Goal: Task Accomplishment & Management: Use online tool/utility

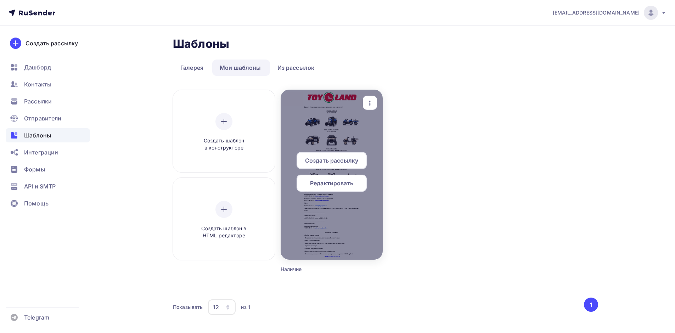
click at [326, 159] on span "Создать рассылку" at bounding box center [331, 160] width 53 height 9
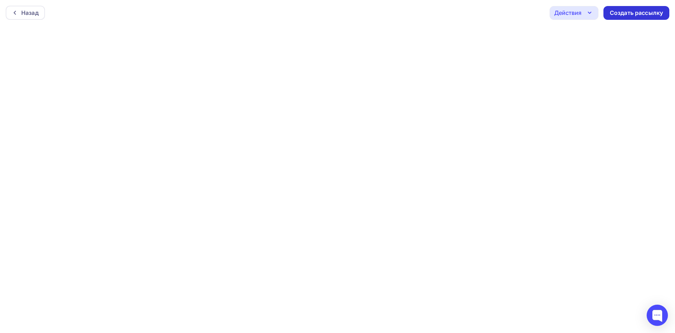
click at [641, 9] on div "Создать рассылку" at bounding box center [636, 13] width 53 height 8
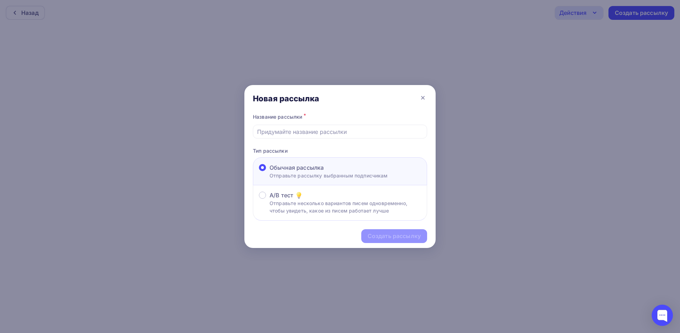
click at [281, 131] on input "text" at bounding box center [340, 132] width 166 height 9
type input "[DATE]"
click at [411, 233] on div "Создать рассылку" at bounding box center [394, 236] width 53 height 8
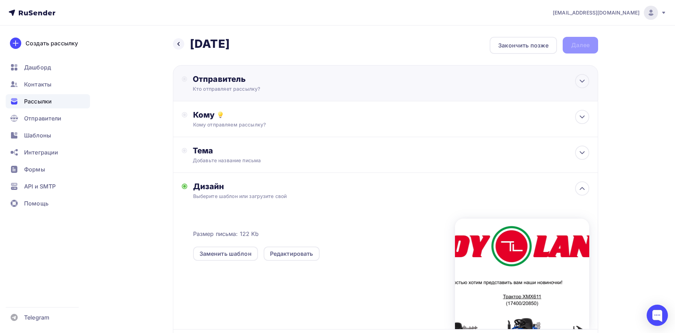
click at [186, 75] on div "Отправитель Кто отправляет рассылку? Email * [EMAIL_ADDRESS][DOMAIN_NAME] [EMAI…" at bounding box center [264, 83] width 164 height 18
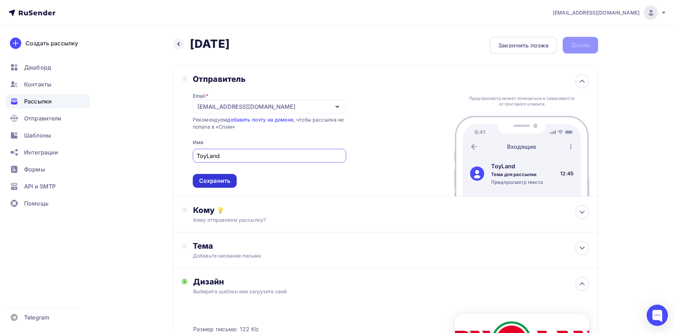
type input "ToyLand"
click at [209, 179] on div "Сохранить" at bounding box center [214, 181] width 31 height 8
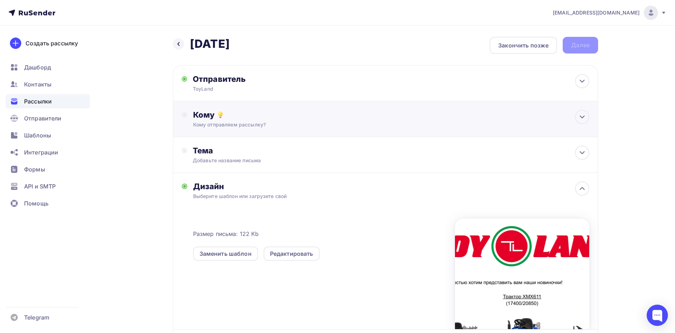
click at [206, 120] on div "Кому Кому отправляем рассылку? Списки получателей Выберите список Все списки id…" at bounding box center [391, 119] width 396 height 18
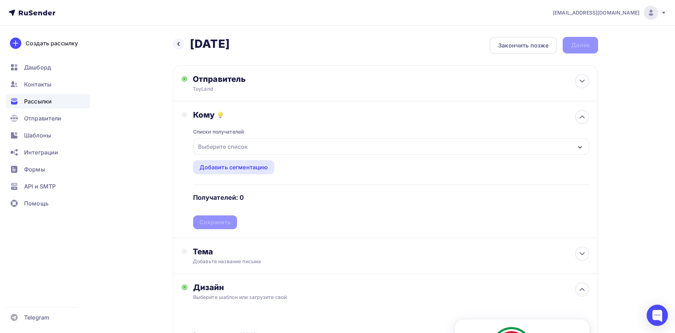
click at [218, 147] on div "Выберите список" at bounding box center [222, 146] width 55 height 13
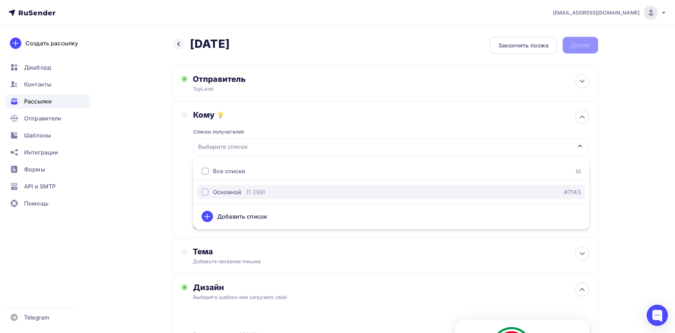
click at [204, 192] on div "button" at bounding box center [205, 192] width 7 height 7
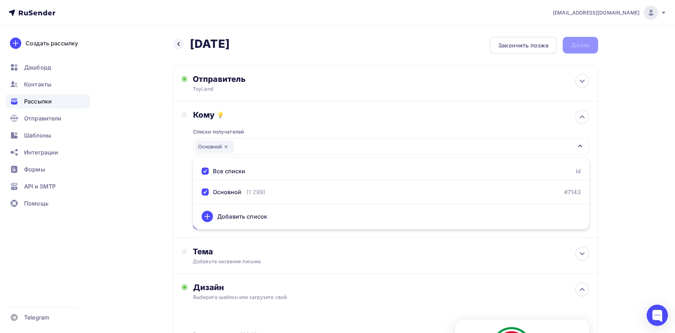
click at [142, 169] on div "Назад [DATE] [DATE] Закончить позже Далее Отправитель ToyLand Email * [EMAIL_AD…" at bounding box center [337, 269] width 581 height 486
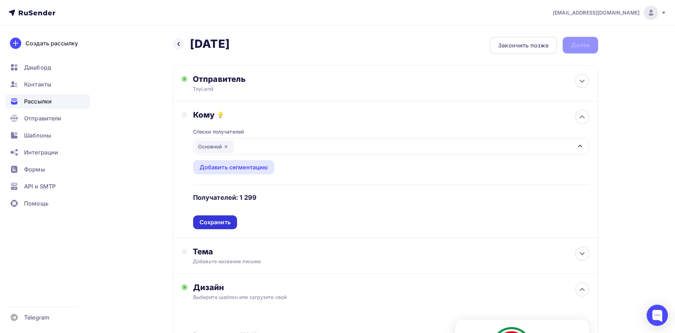
click at [215, 221] on div "Сохранить" at bounding box center [214, 222] width 31 height 8
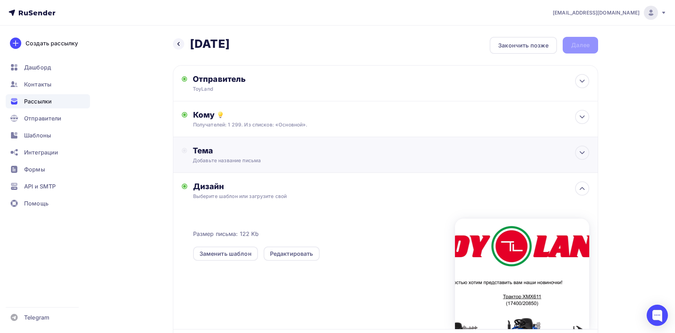
click at [205, 148] on div "Тема" at bounding box center [263, 151] width 140 height 10
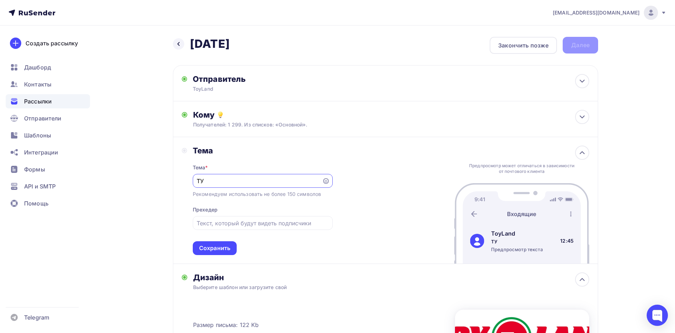
type input "Т"
type input "New New New!"
click at [214, 248] on div "Сохранить" at bounding box center [214, 248] width 31 height 8
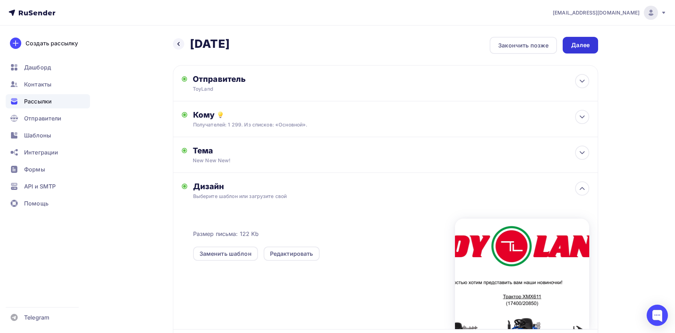
click at [579, 48] on div "Далее" at bounding box center [580, 45] width 18 height 8
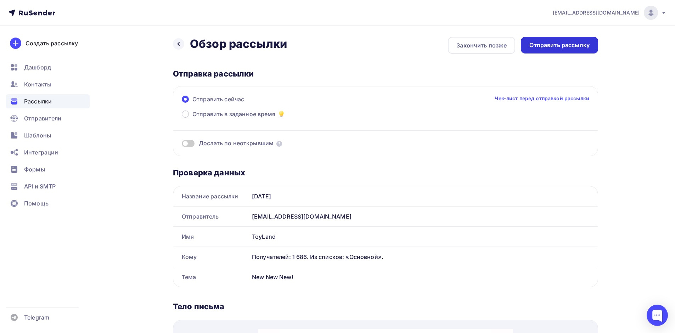
click at [554, 46] on div "Отправить рассылку" at bounding box center [559, 45] width 60 height 8
